Goal: Information Seeking & Learning: Learn about a topic

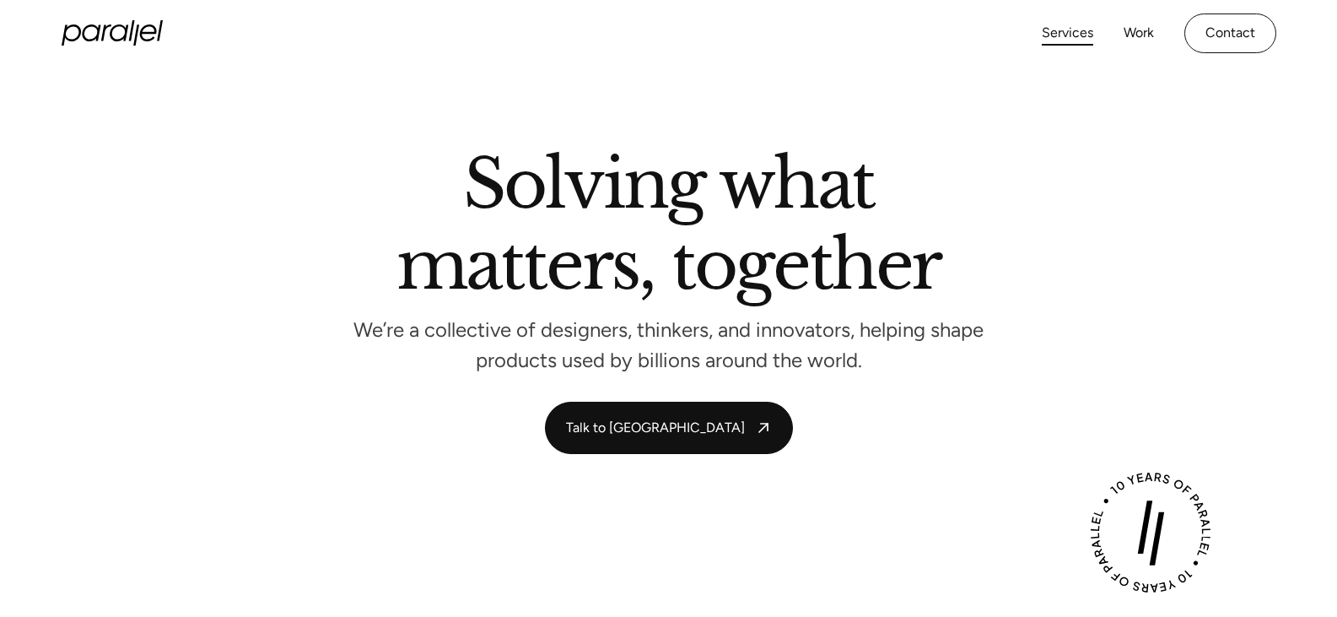
click at [1049, 34] on link "Services" at bounding box center [1067, 33] width 51 height 24
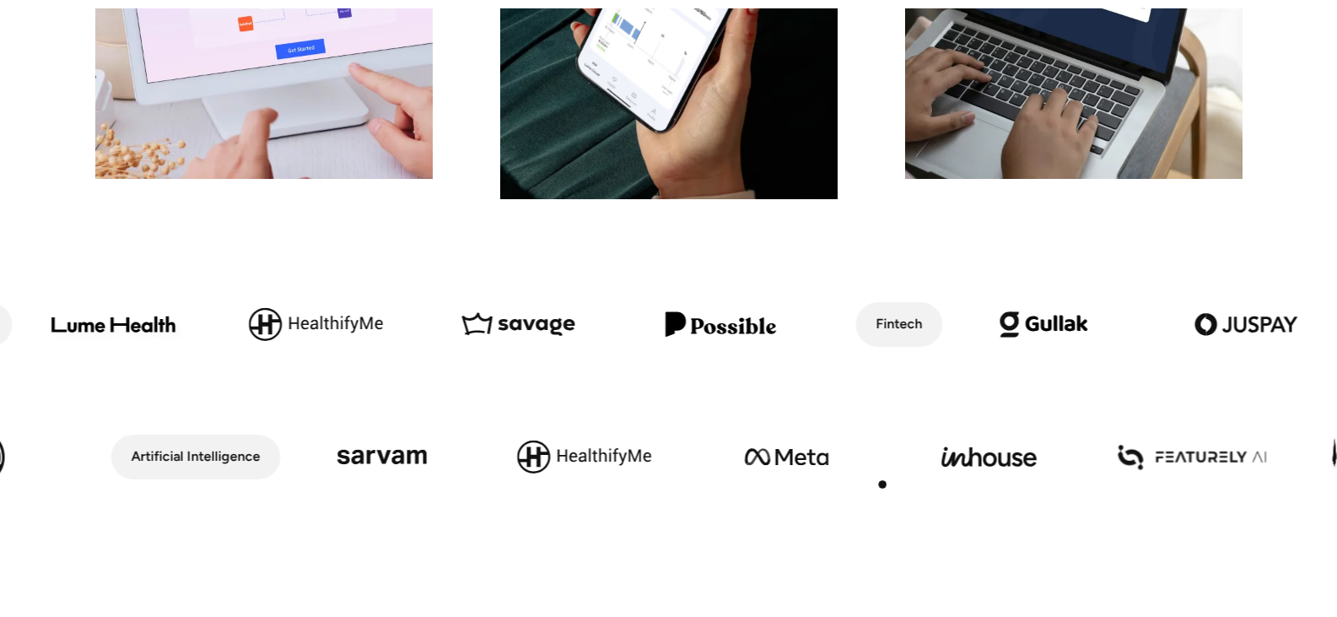
scroll to position [675, 0]
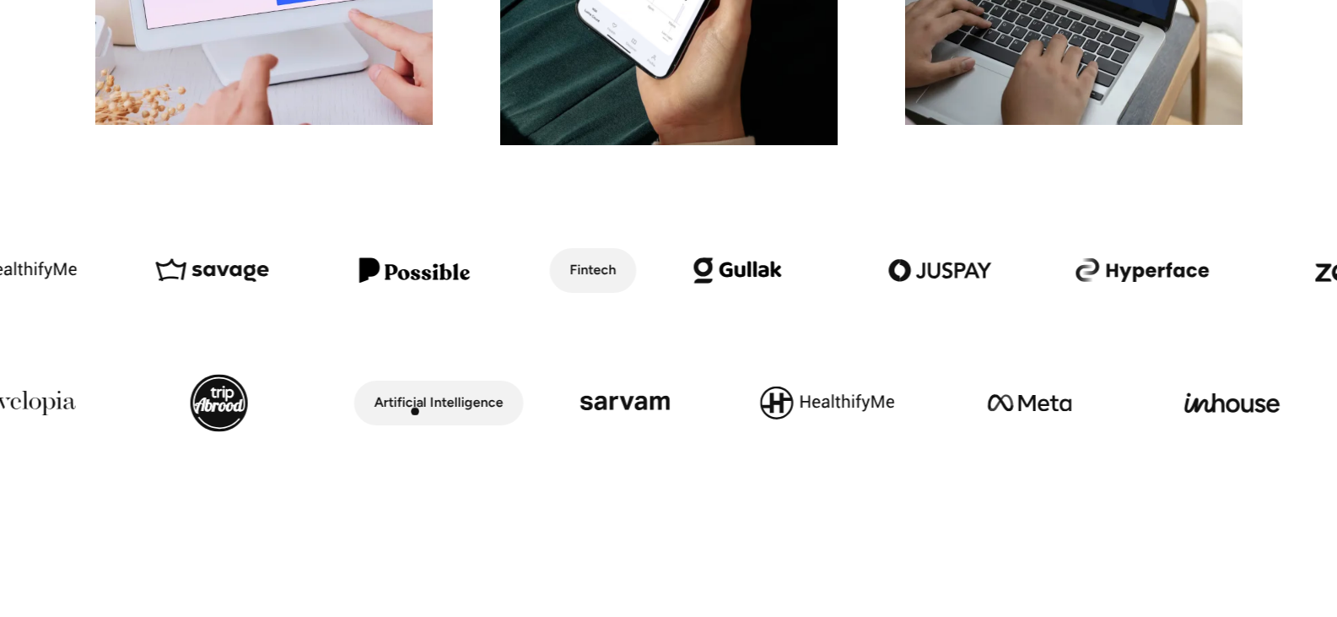
click at [415, 412] on div "Artificial Intelligence" at bounding box center [439, 403] width 129 height 24
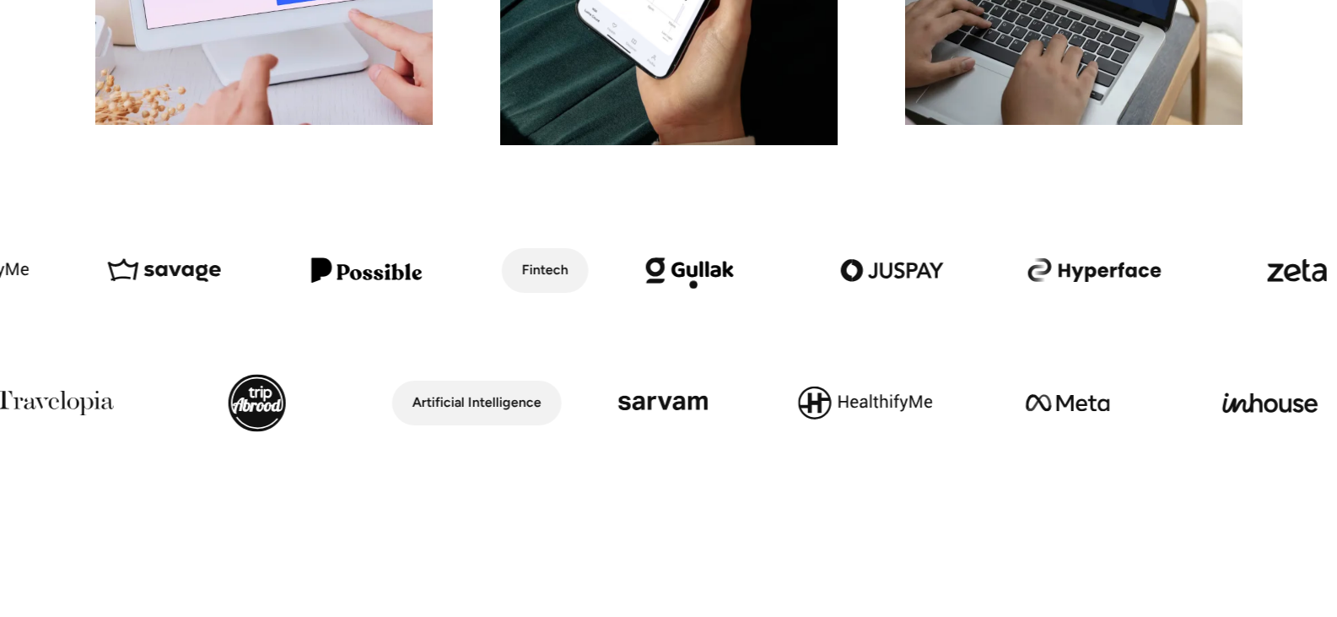
click at [701, 278] on img at bounding box center [690, 271] width 202 height 116
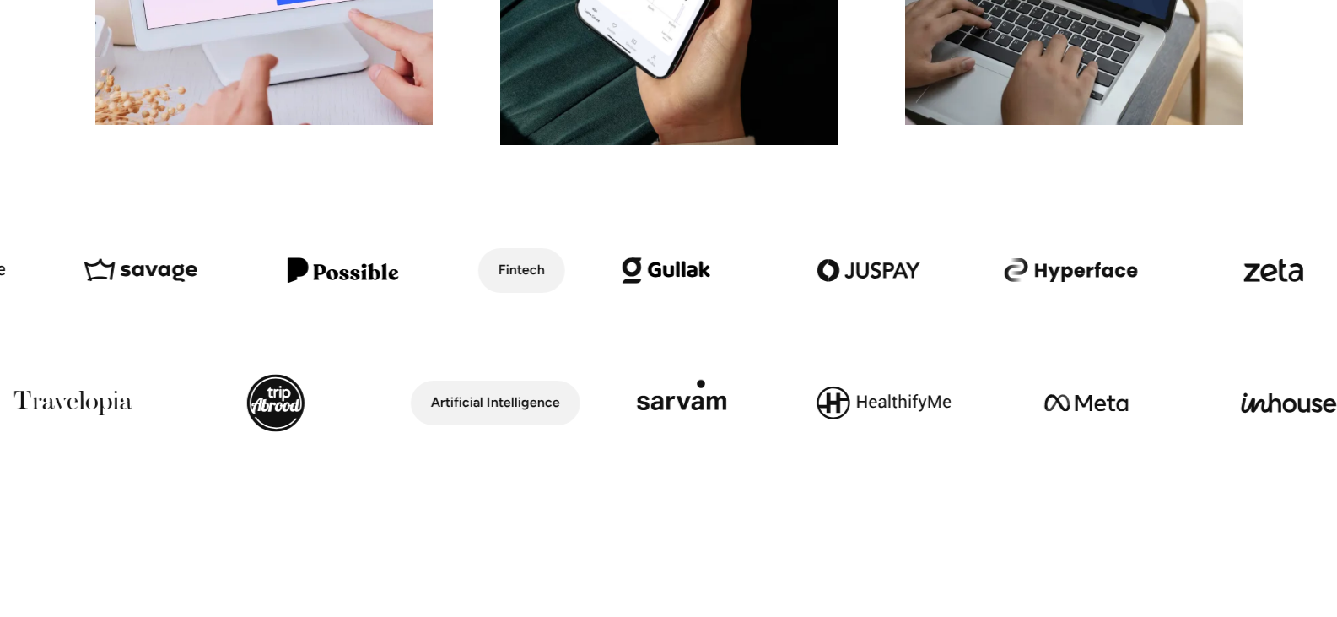
click at [701, 390] on img at bounding box center [681, 403] width 202 height 116
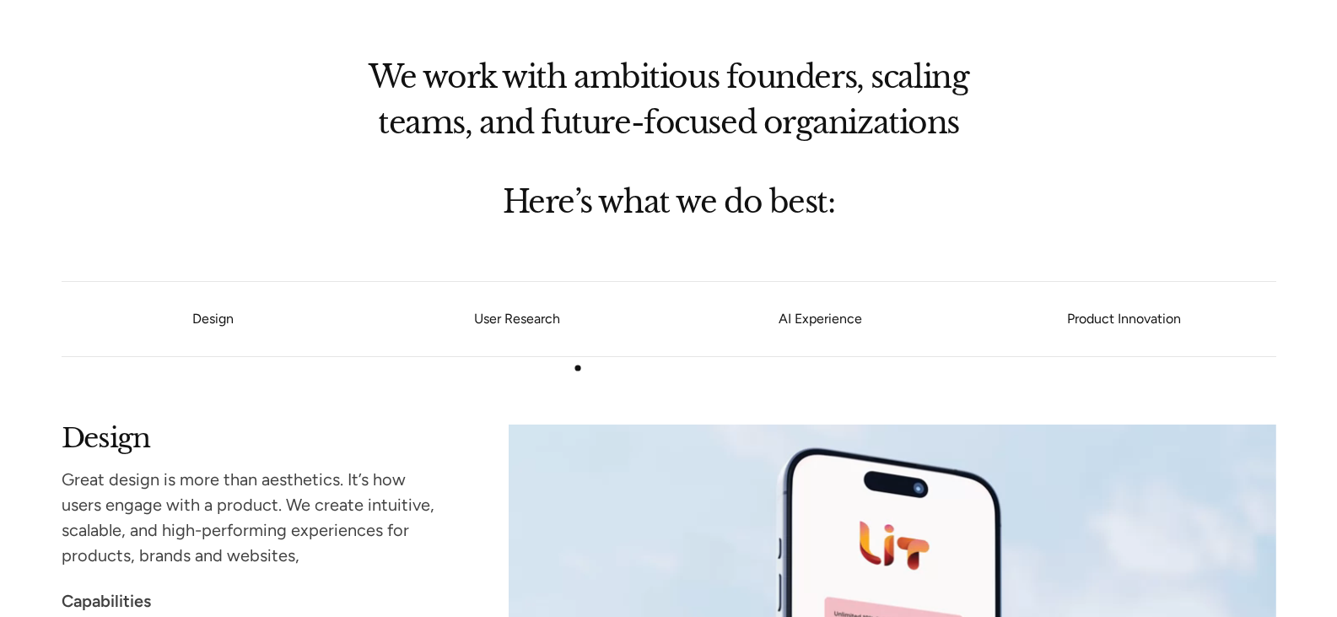
scroll to position [1265, 0]
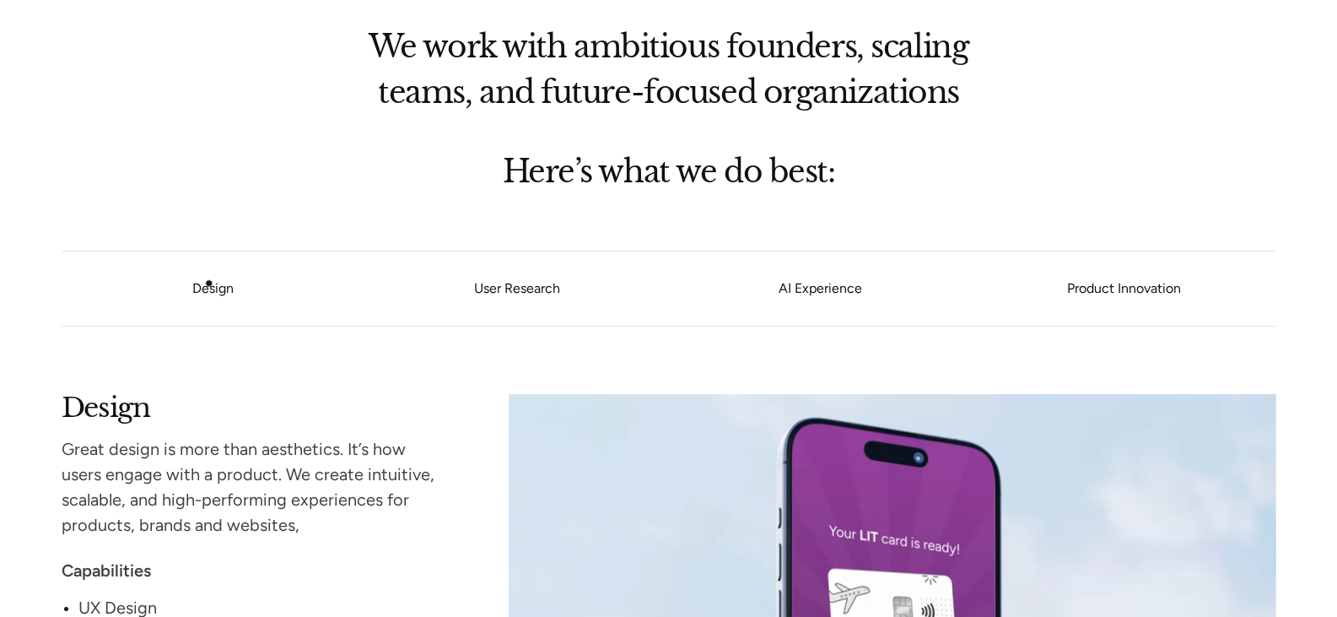
click at [210, 283] on link "Design" at bounding box center [212, 288] width 41 height 16
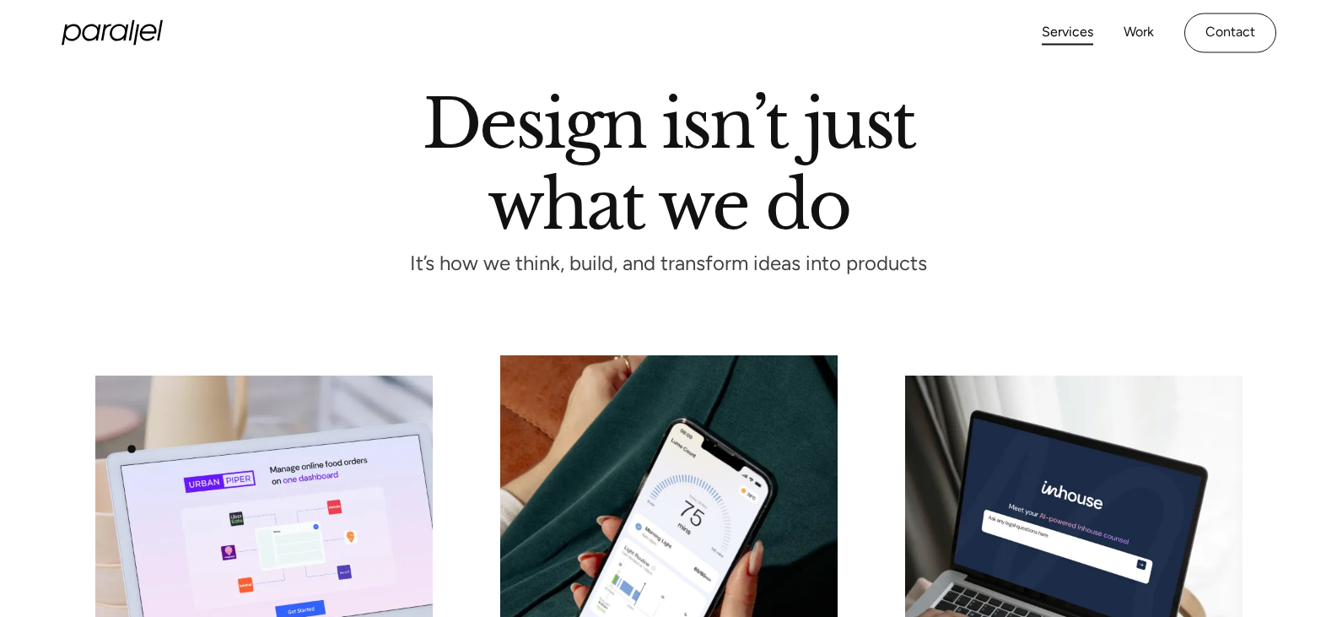
scroll to position [0, 0]
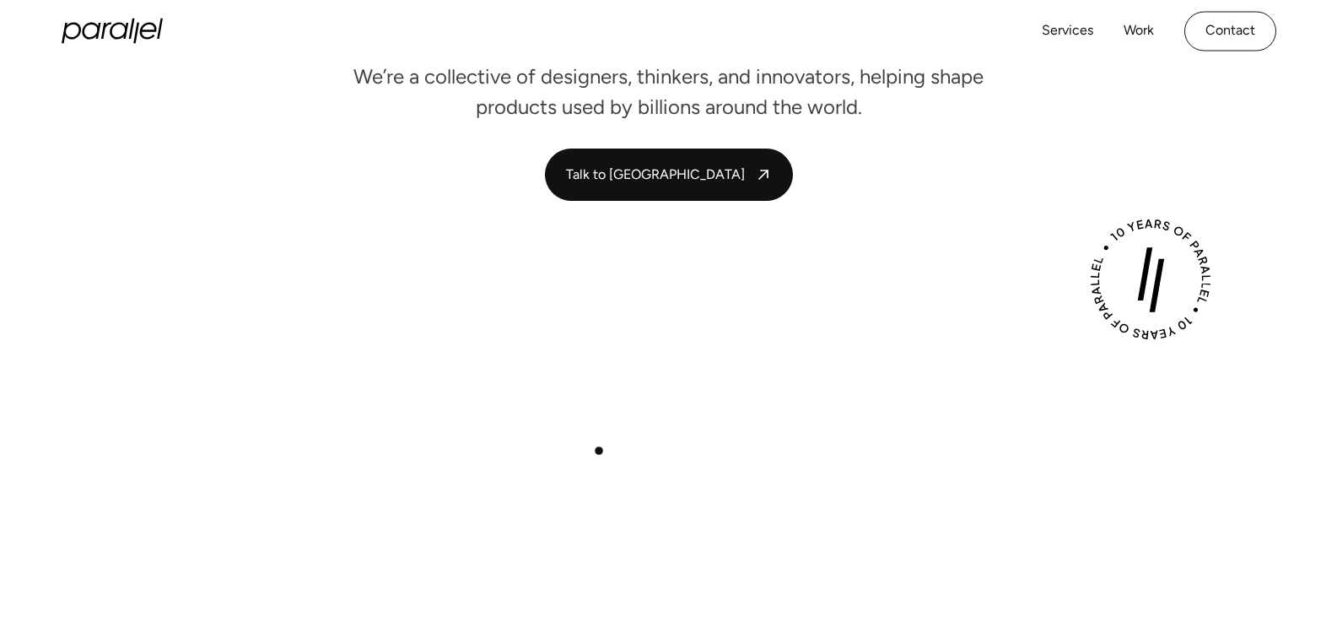
scroll to position [675, 0]
